Goal: Information Seeking & Learning: Learn about a topic

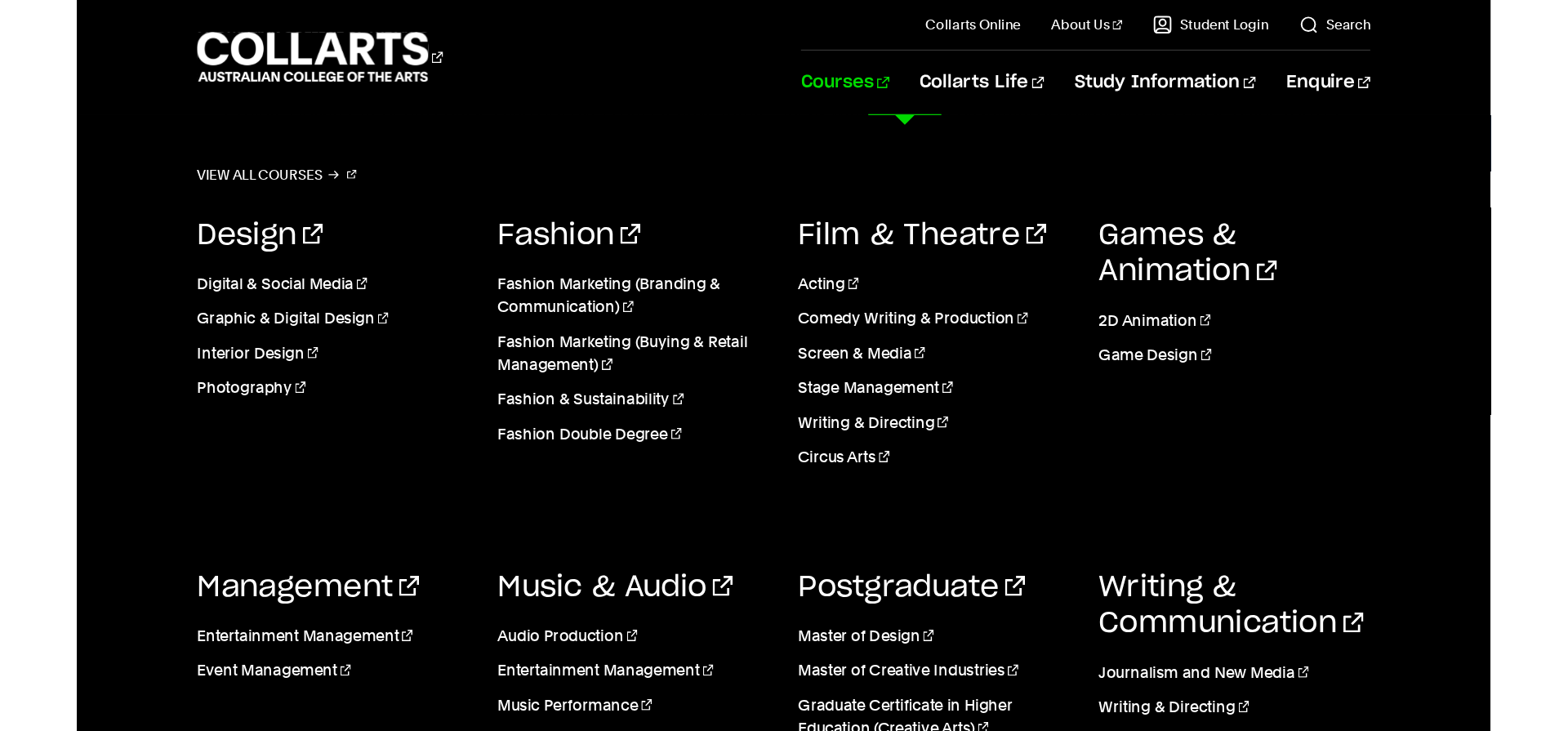
scroll to position [295, 0]
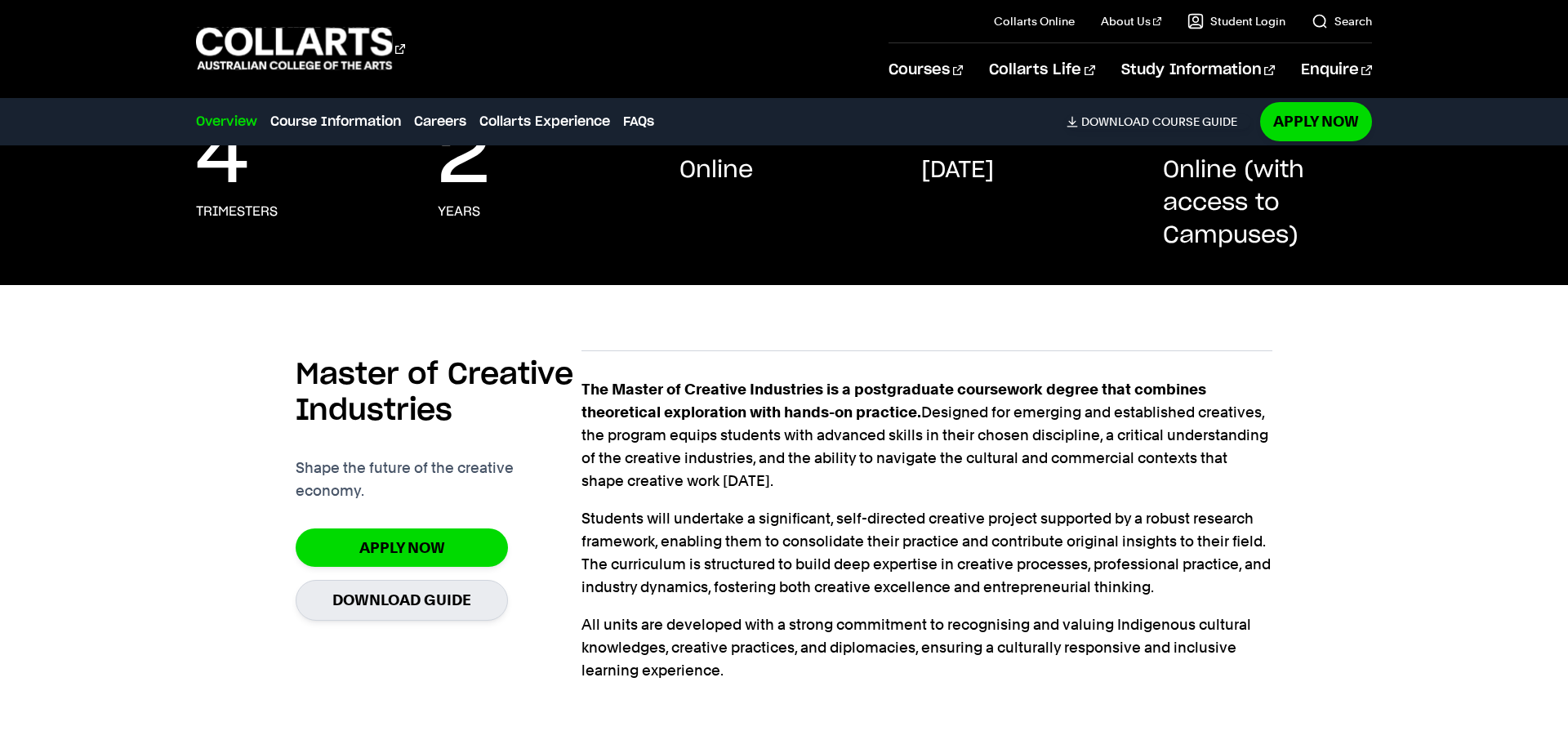
click at [1199, 447] on div "Master of Creative Industries Shape the future of the creative economy. Apply n…" at bounding box center [784, 539] width 1176 height 430
click at [990, 496] on div "The Master of Creative Industries is a postgraduate coursework degree that comb…" at bounding box center [926, 548] width 690 height 341
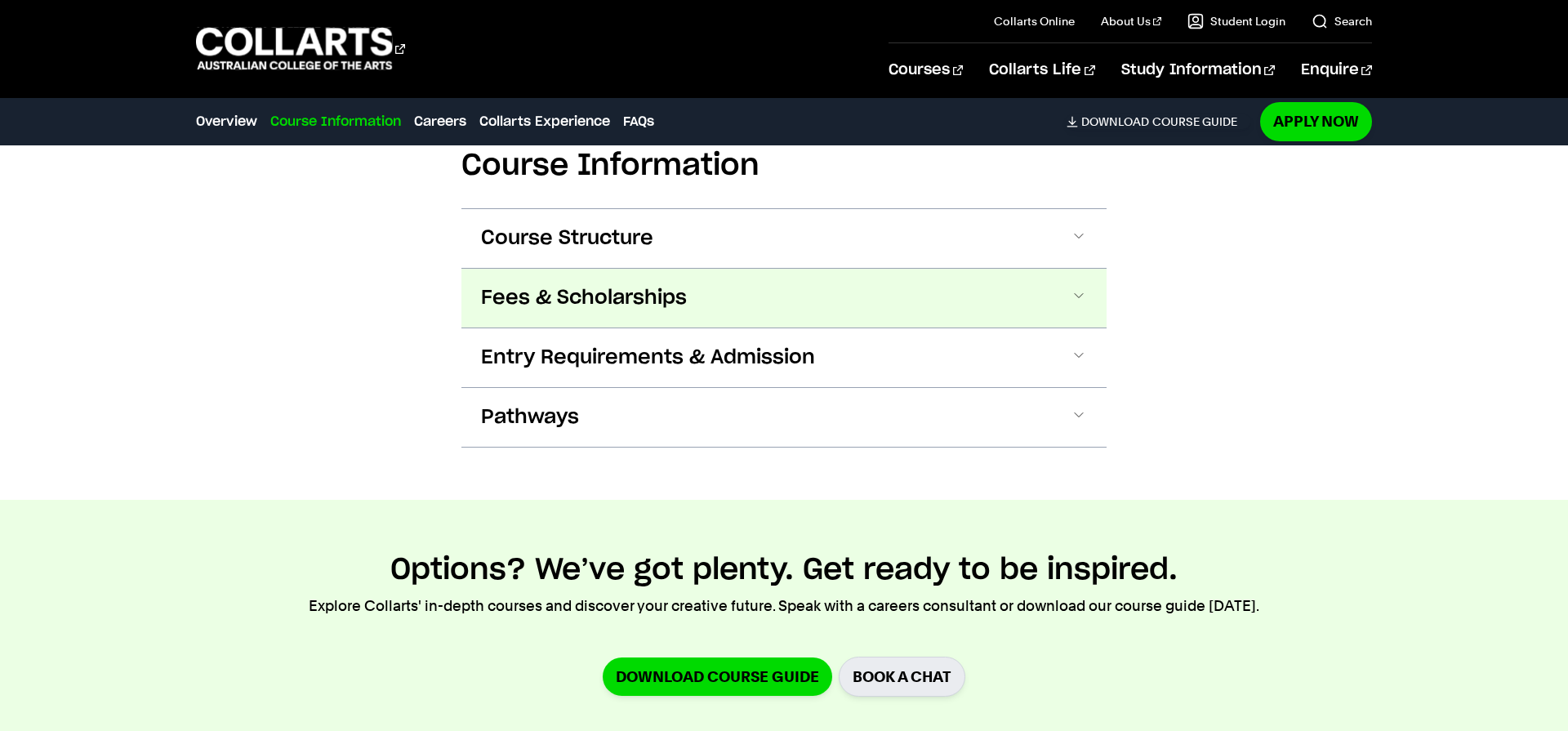
scroll to position [979, 0]
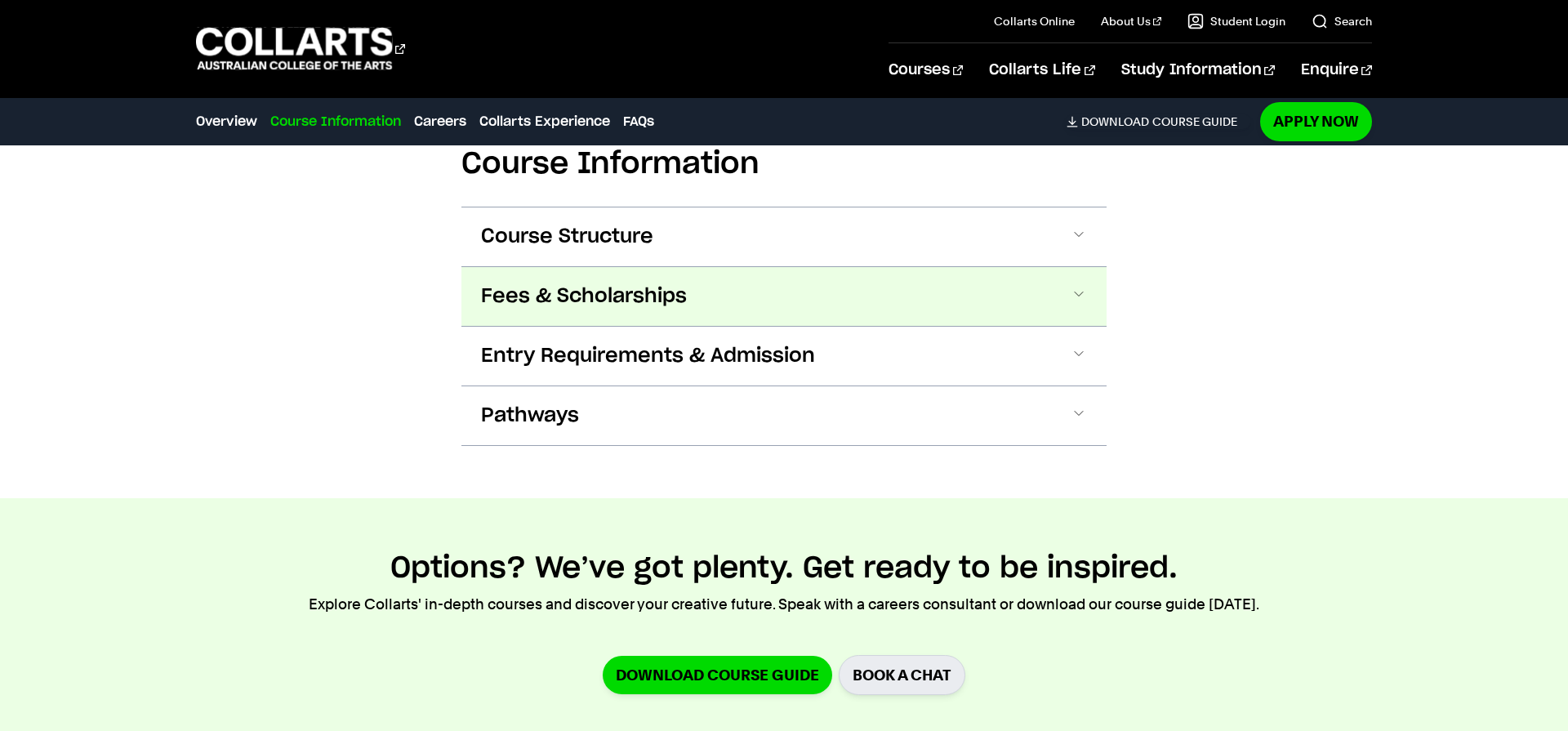
click at [543, 294] on span "Fees & Scholarships" at bounding box center [583, 295] width 206 height 26
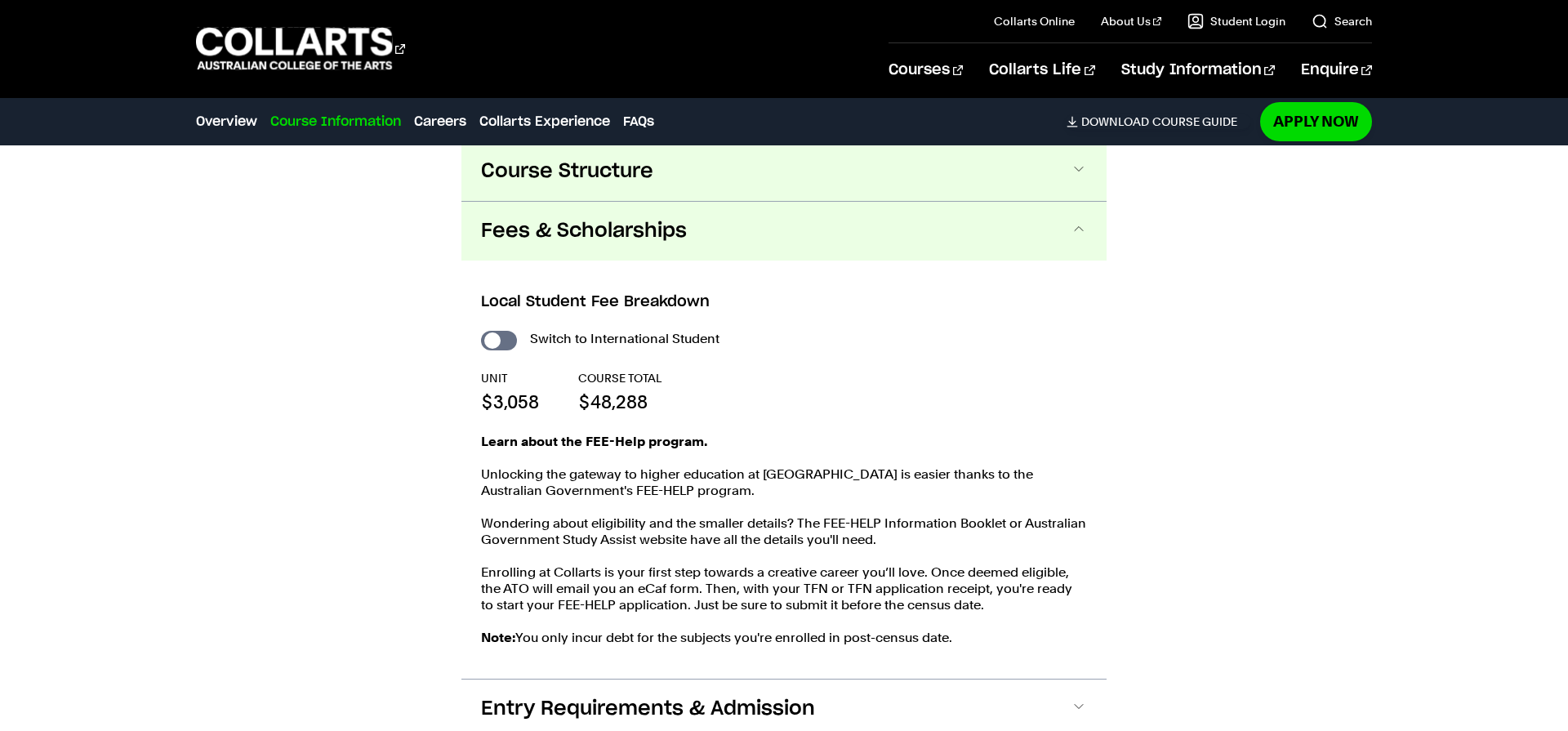
click at [588, 181] on span "Course Structure" at bounding box center [567, 171] width 172 height 26
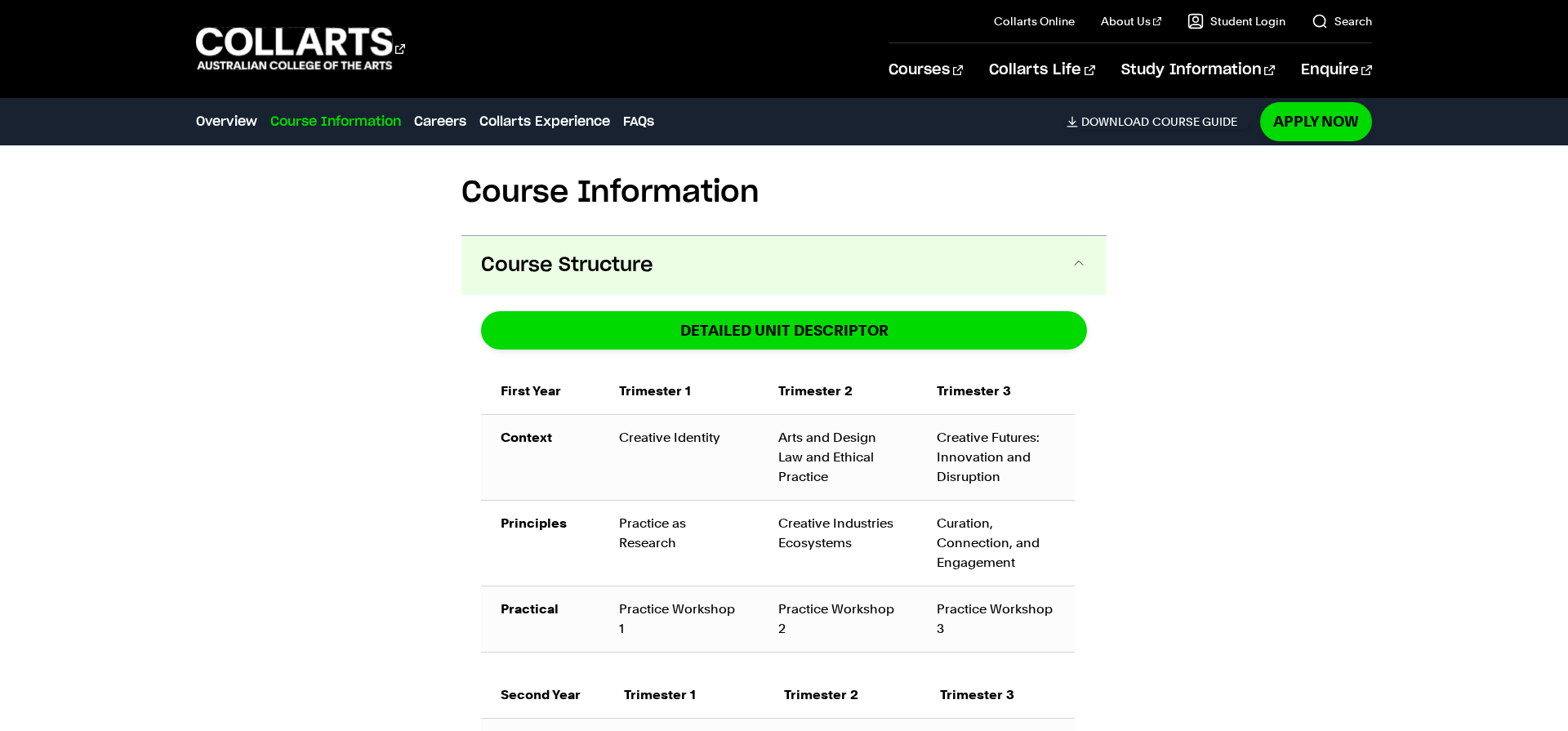
scroll to position [930, 0]
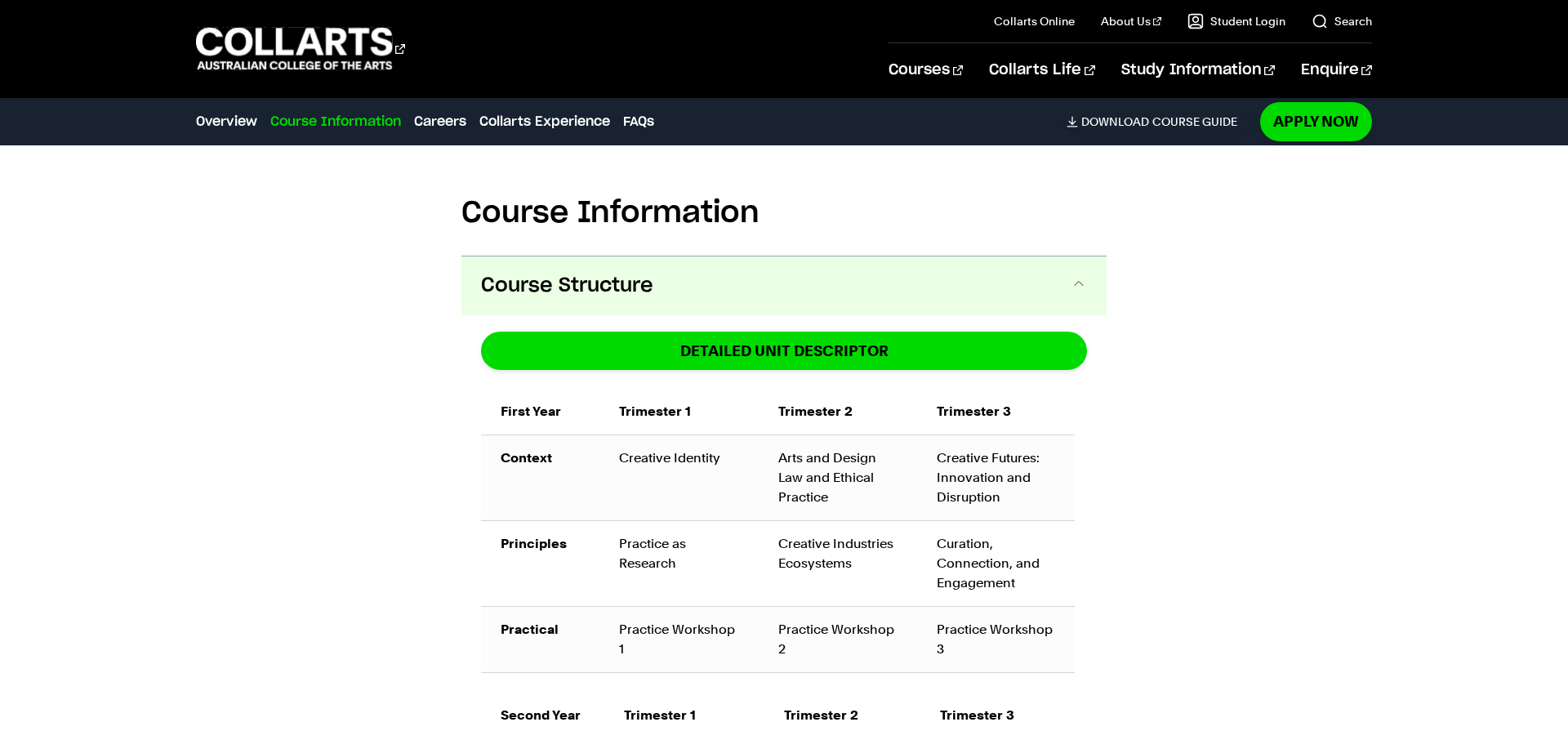
click at [616, 269] on button "Course Structure" at bounding box center [784, 286] width 645 height 59
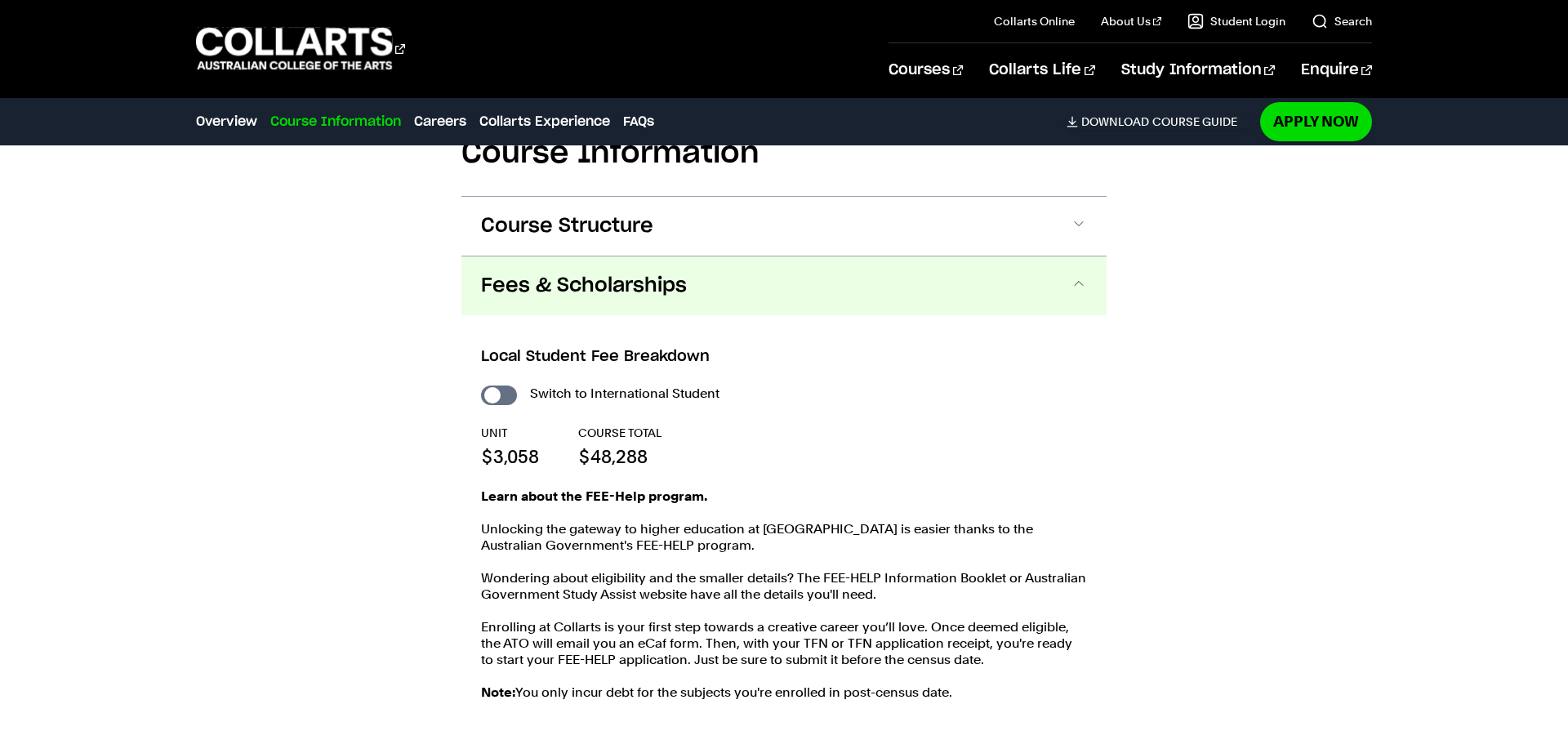
scroll to position [994, 0]
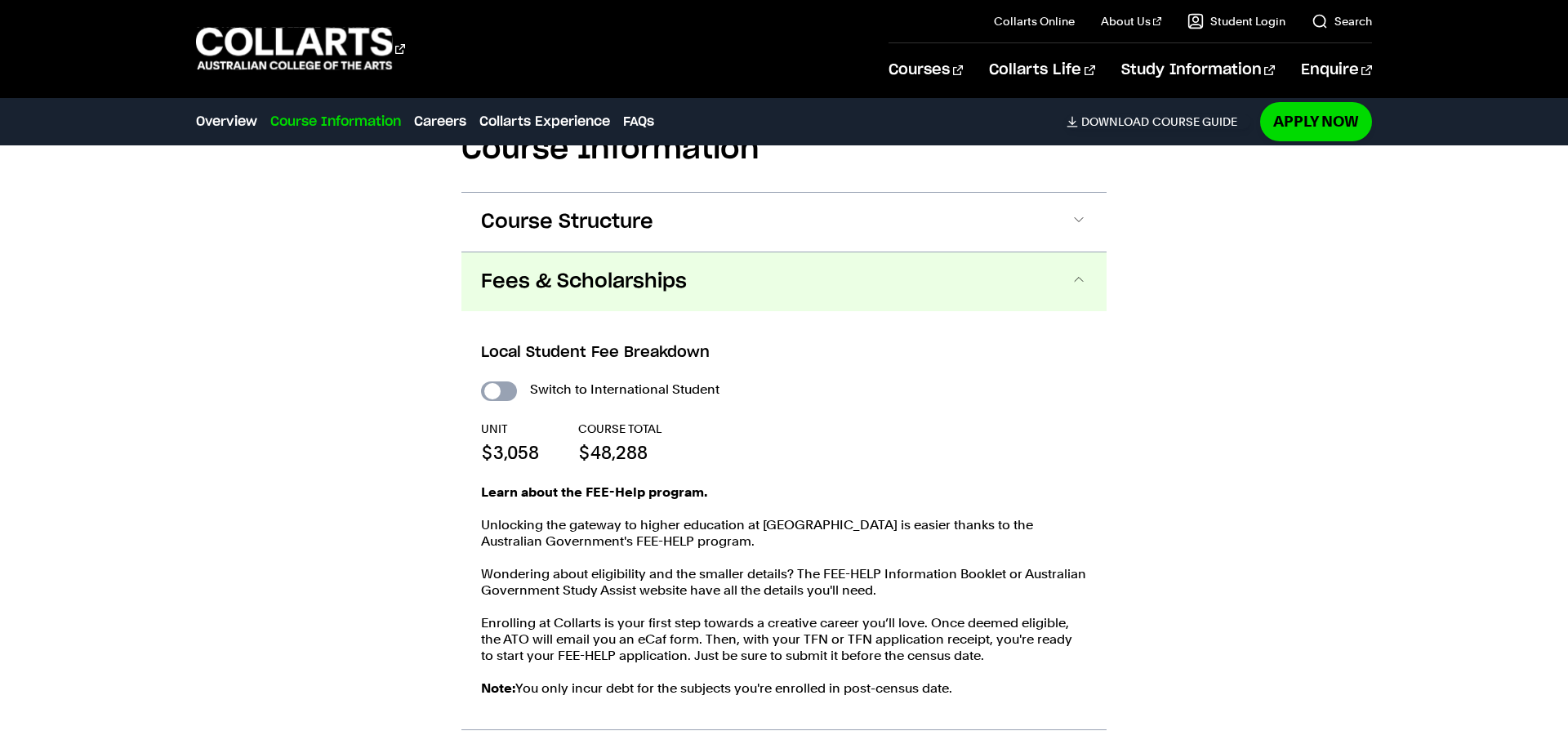
click at [507, 388] on input "International Student" at bounding box center [498, 391] width 36 height 19
checkbox input "true"
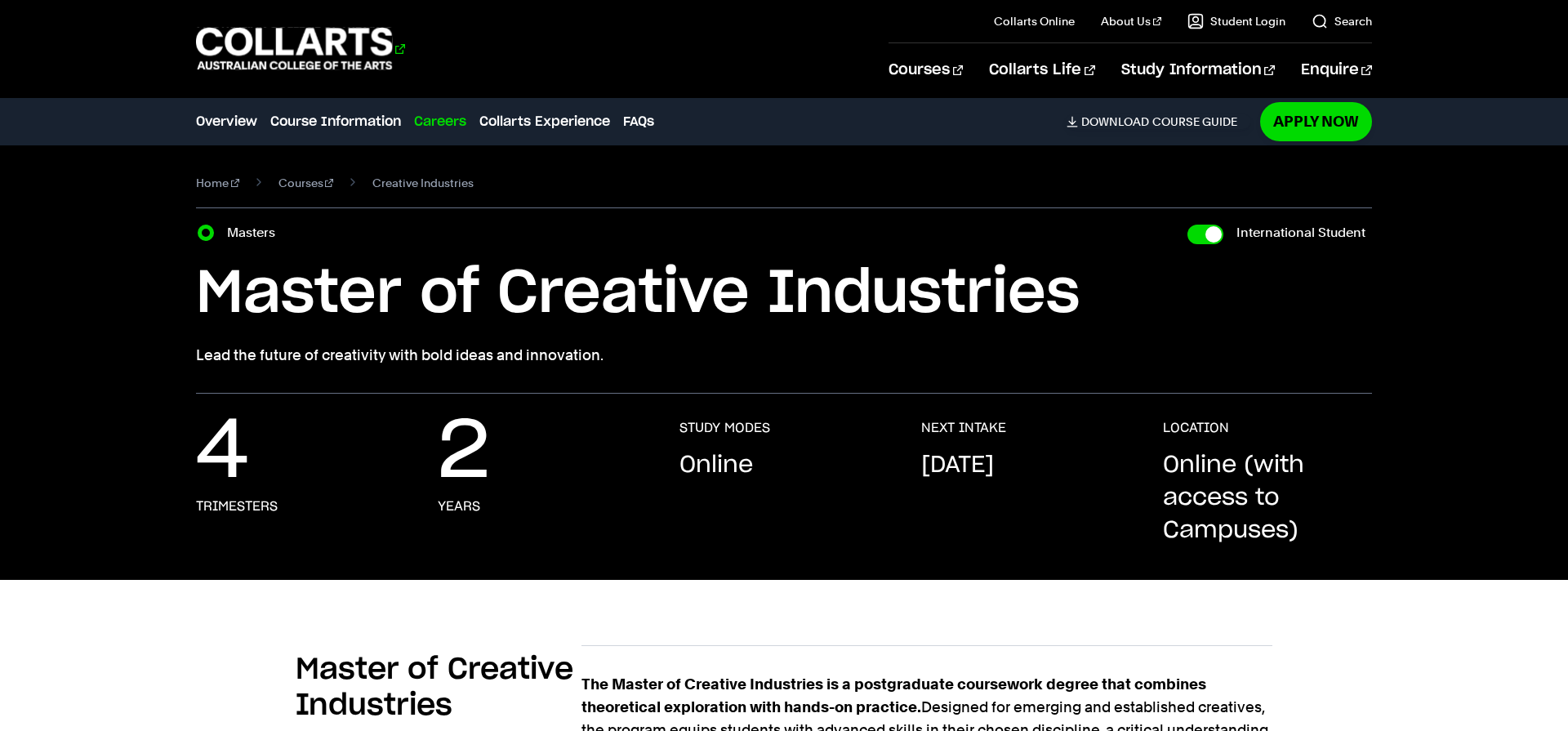
click at [275, 33] on 1 "Go to homepage" at bounding box center [294, 49] width 197 height 42
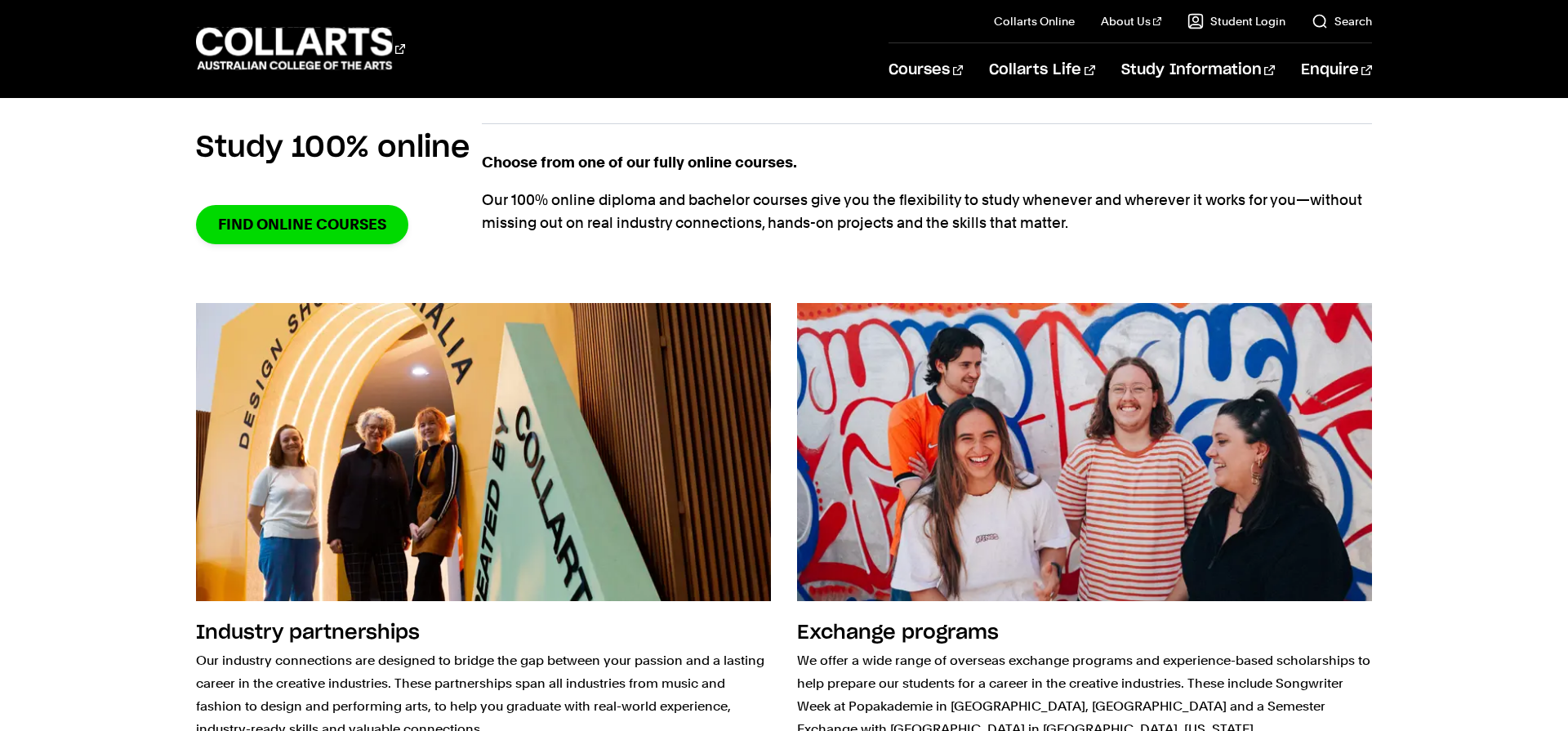
scroll to position [1223, 0]
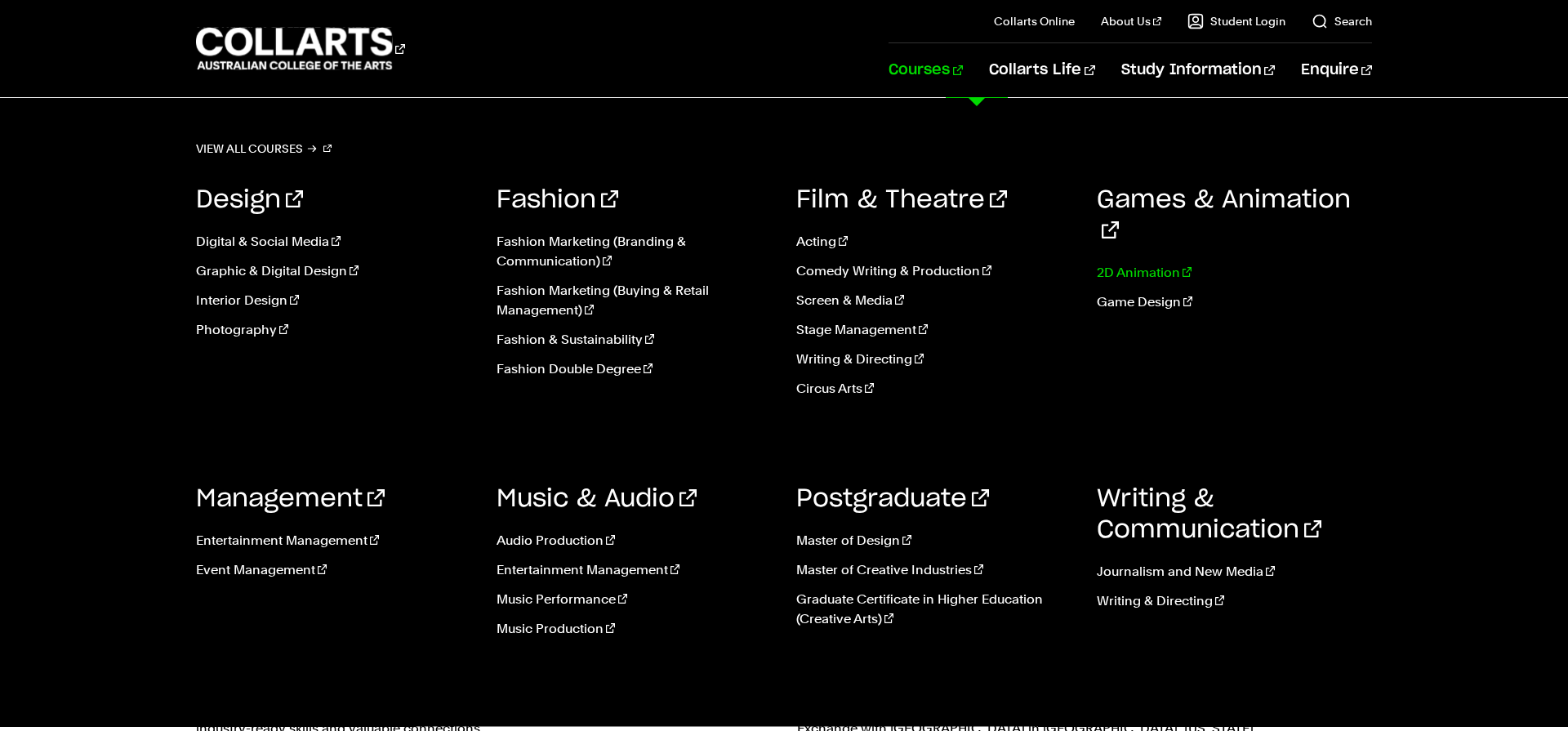
click at [1134, 263] on link "2D Animation" at bounding box center [1235, 272] width 276 height 19
